Goal: Submit feedback/report problem

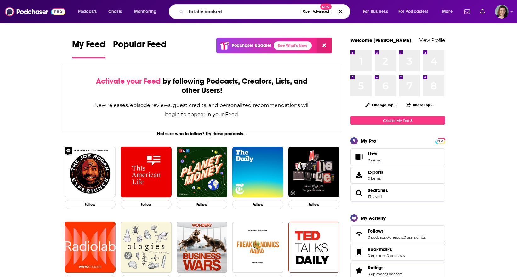
type input "totally booked"
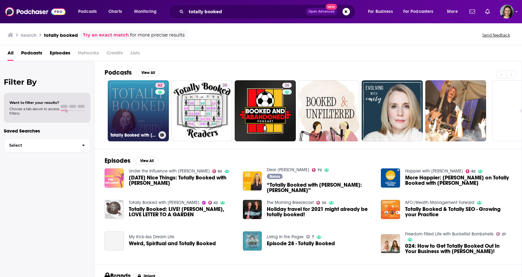
click at [133, 101] on link "62 Totally Booked with [PERSON_NAME]" at bounding box center [138, 110] width 61 height 61
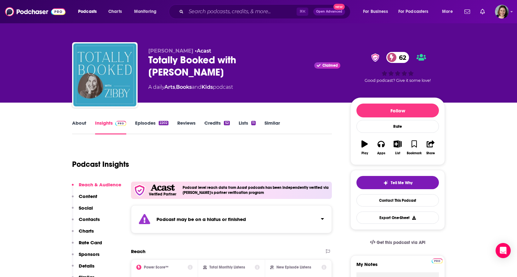
click at [137, 121] on link "Episodes 2202" at bounding box center [151, 127] width 33 height 14
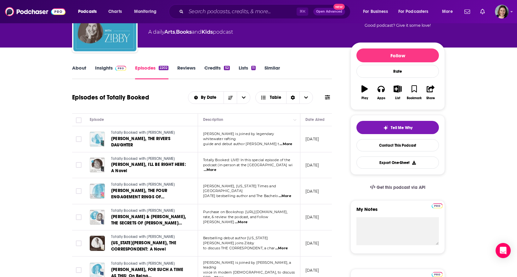
scroll to position [50, 0]
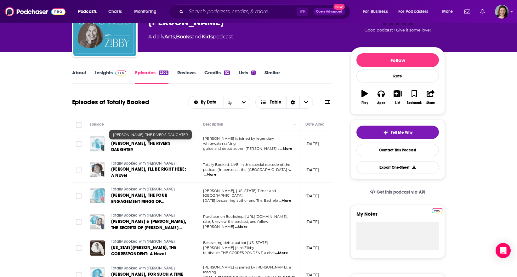
click at [129, 146] on span "[PERSON_NAME], THE RIVER'S DAUGHTER" at bounding box center [140, 147] width 59 height 12
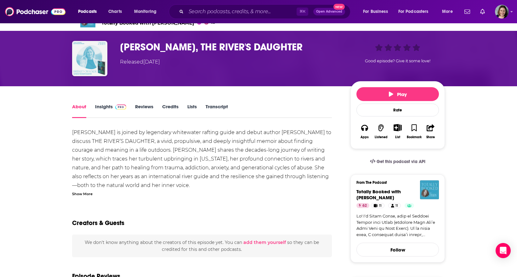
scroll to position [10, 0]
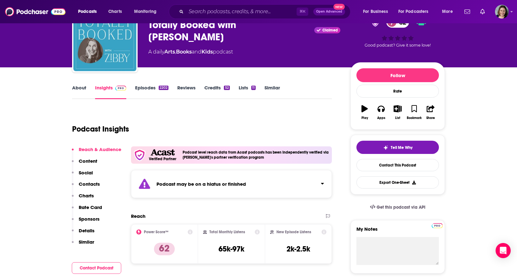
scroll to position [96, 0]
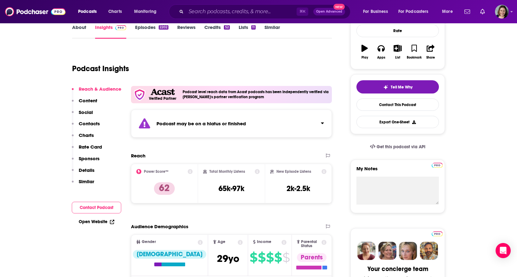
click at [322, 124] on icon "Click to expand status details" at bounding box center [322, 123] width 3 height 5
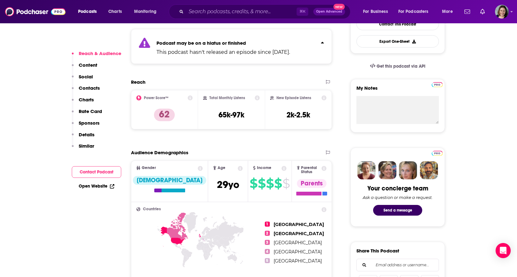
scroll to position [272, 0]
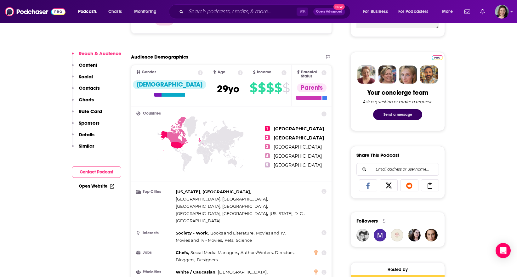
click at [390, 119] on button "Send a message" at bounding box center [397, 114] width 49 height 11
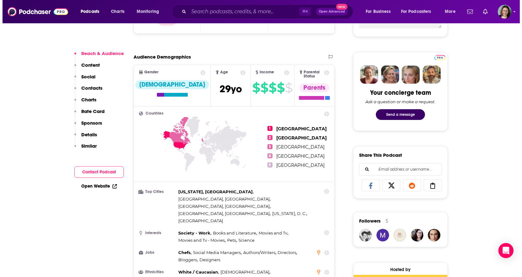
scroll to position [0, 0]
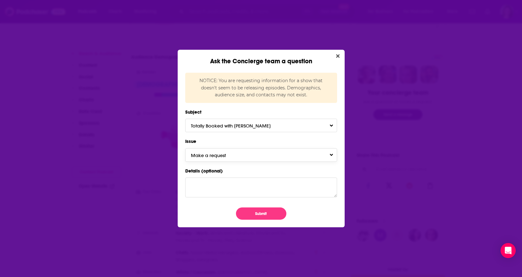
click at [211, 157] on span "Make a request" at bounding box center [215, 155] width 48 height 6
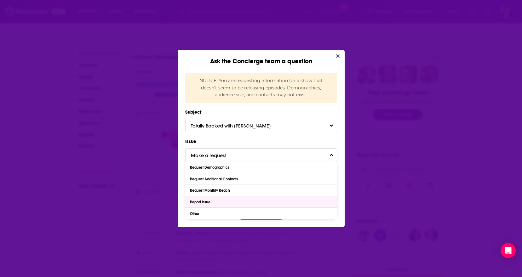
click at [216, 204] on div "Report Issue" at bounding box center [261, 201] width 152 height 11
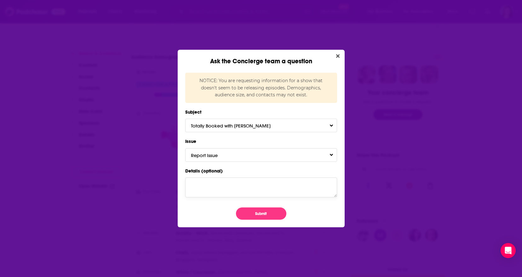
click at [221, 194] on textarea "Details (optional)" at bounding box center [261, 188] width 152 height 20
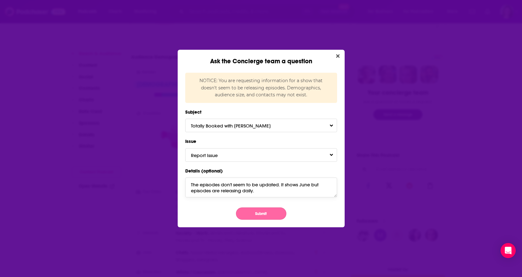
type textarea "The episodes don't seem to be updated. It shows June but episodes are releasing…"
click at [270, 213] on button "Submit" at bounding box center [261, 213] width 50 height 12
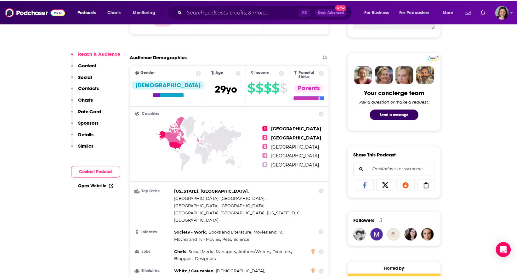
scroll to position [272, 0]
